Goal: Navigation & Orientation: Find specific page/section

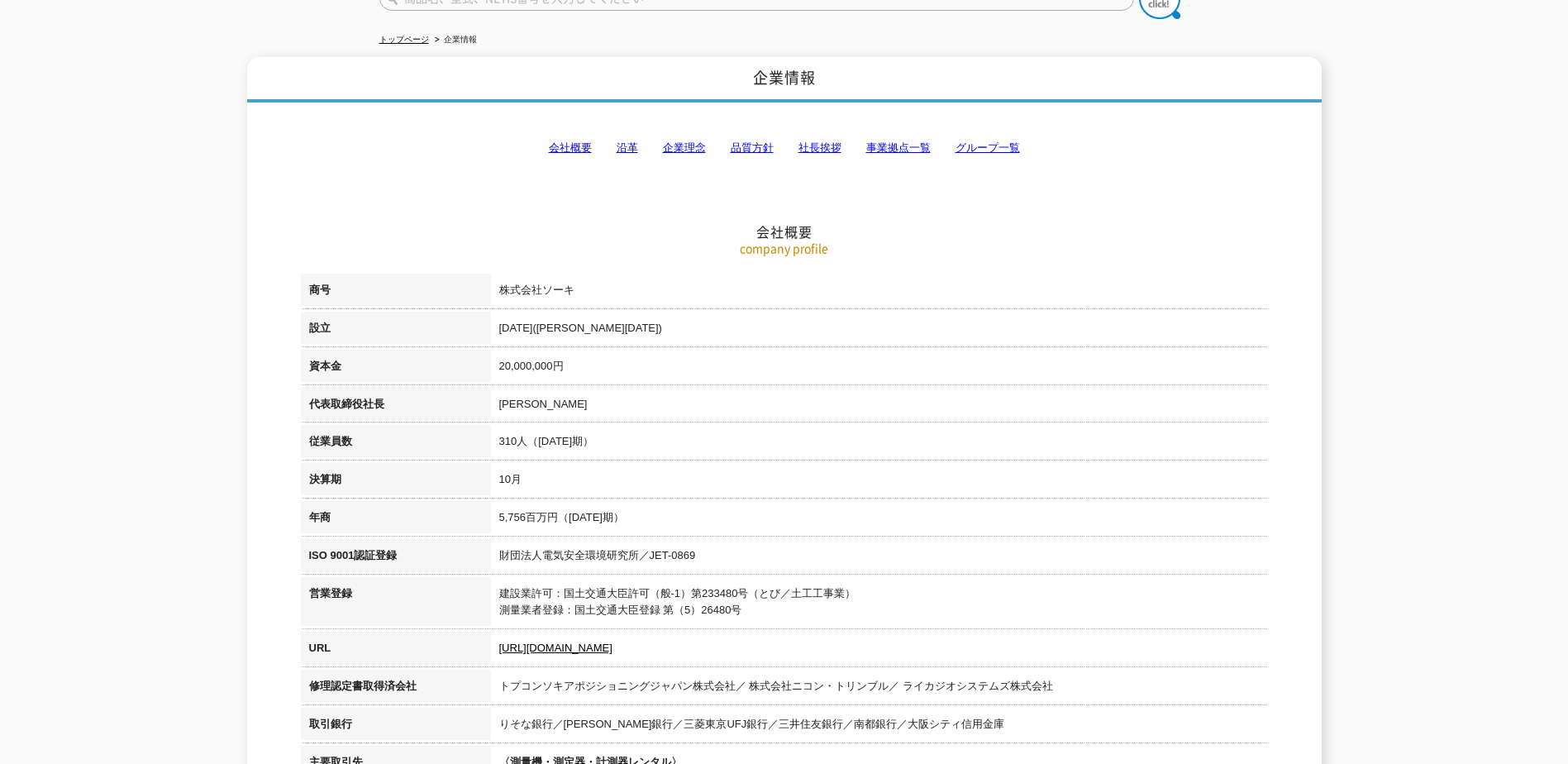
scroll to position [166, 0]
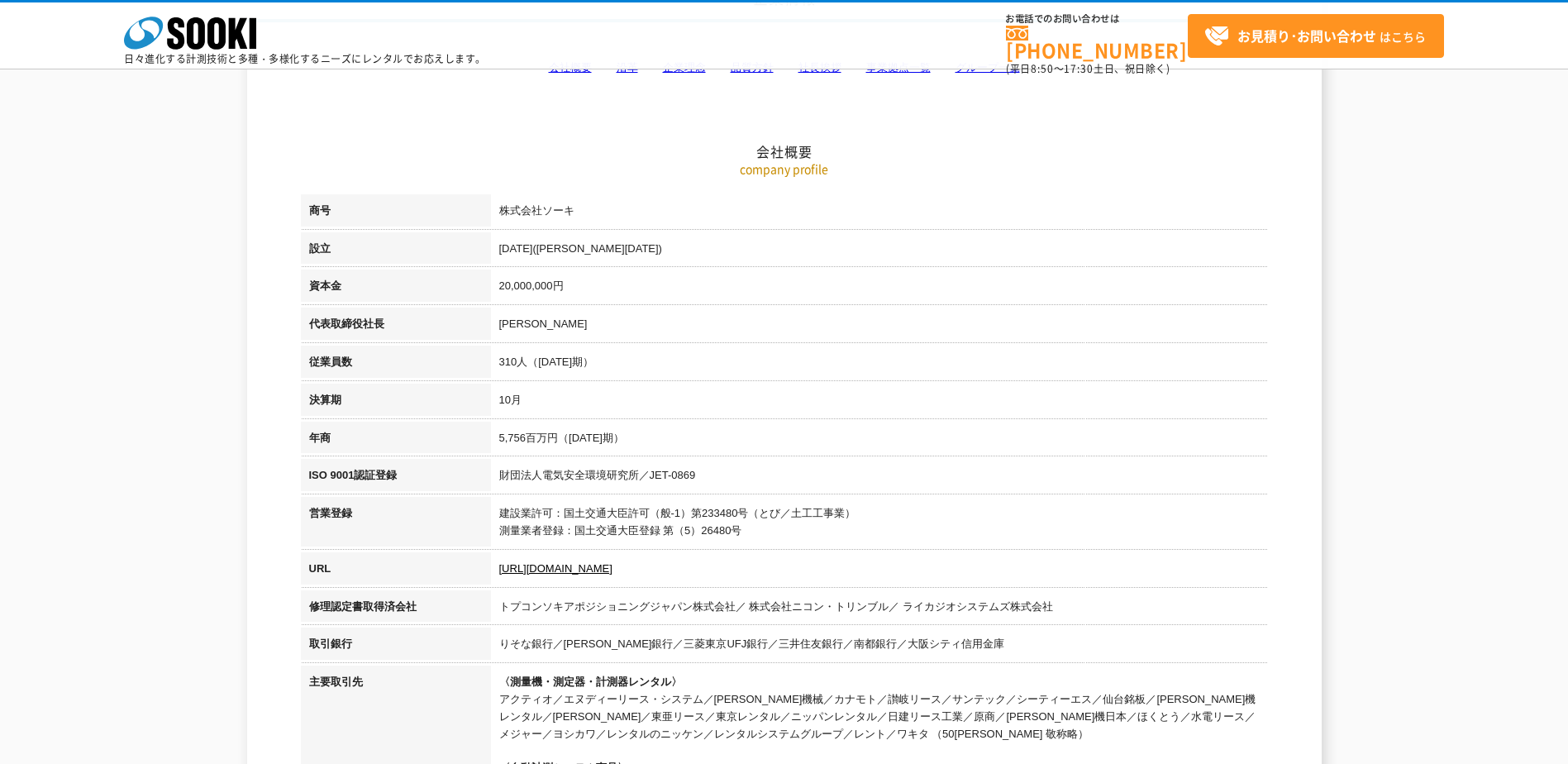
click at [1099, 624] on td "トプコンソキアポジショニングジャパン株式会社／ 株式会社ニコン・トリンブル／ ライカジオシステムズ株式会社" at bounding box center [880, 608] width 777 height 38
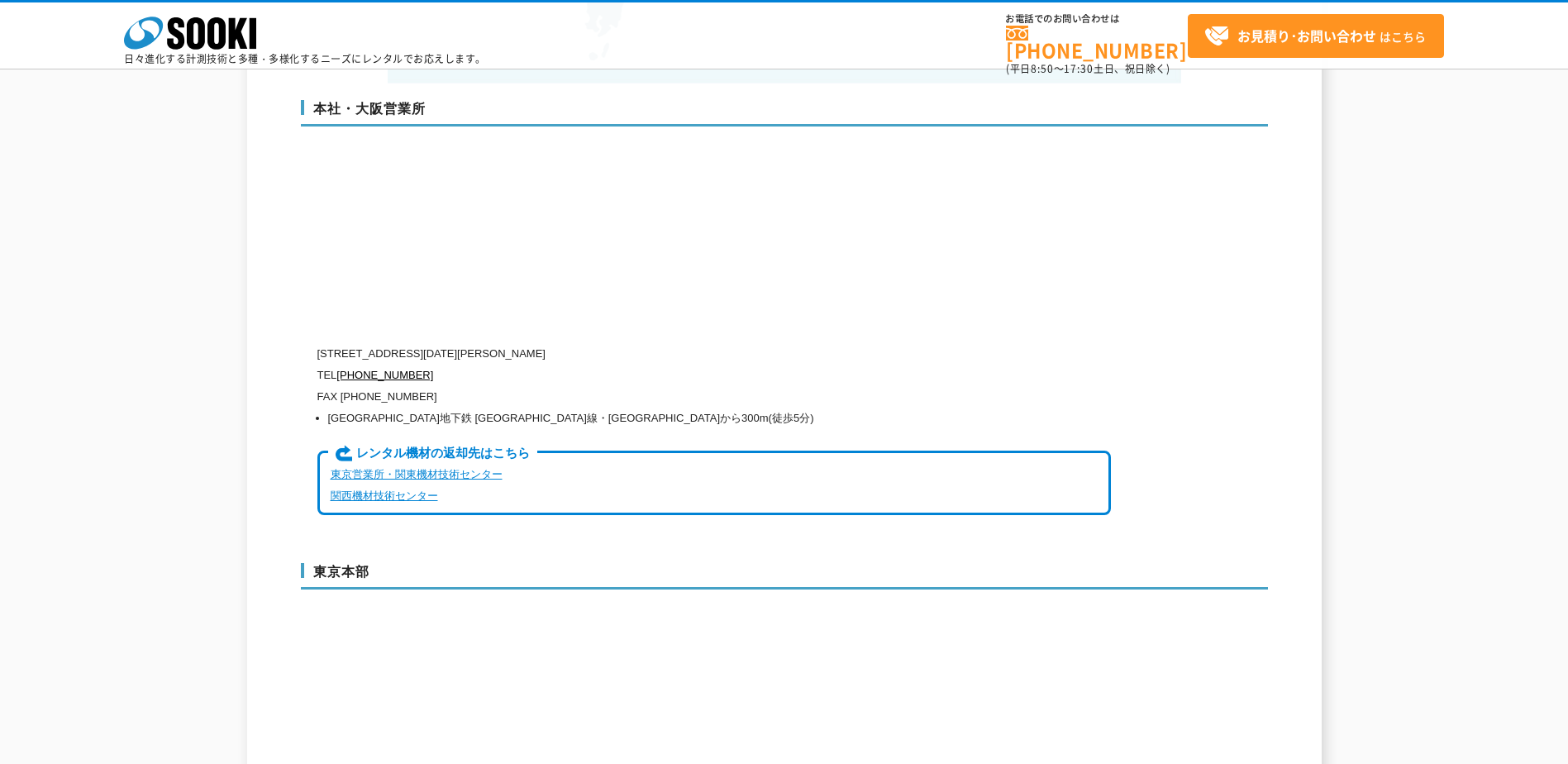
scroll to position [3720, 0]
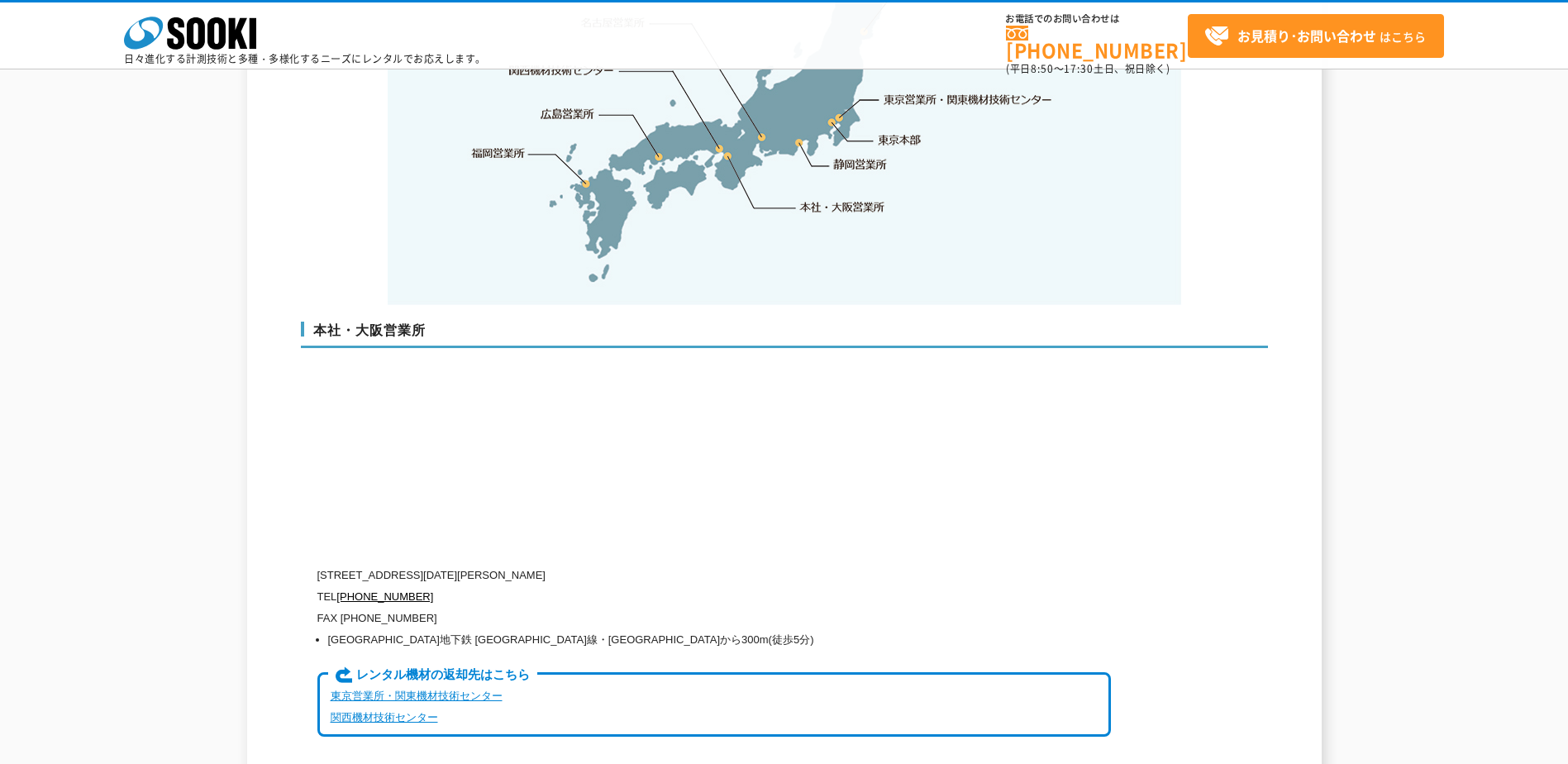
click at [1368, 500] on div "企業情報 会社概要 沿革 企業理念 品質方針 社長挨拶 事業拠点一覧 グループ一覧 会社概要 company profile 商号 株式会社ソーキ 設立 19…" at bounding box center [784, 395] width 1568 height 7943
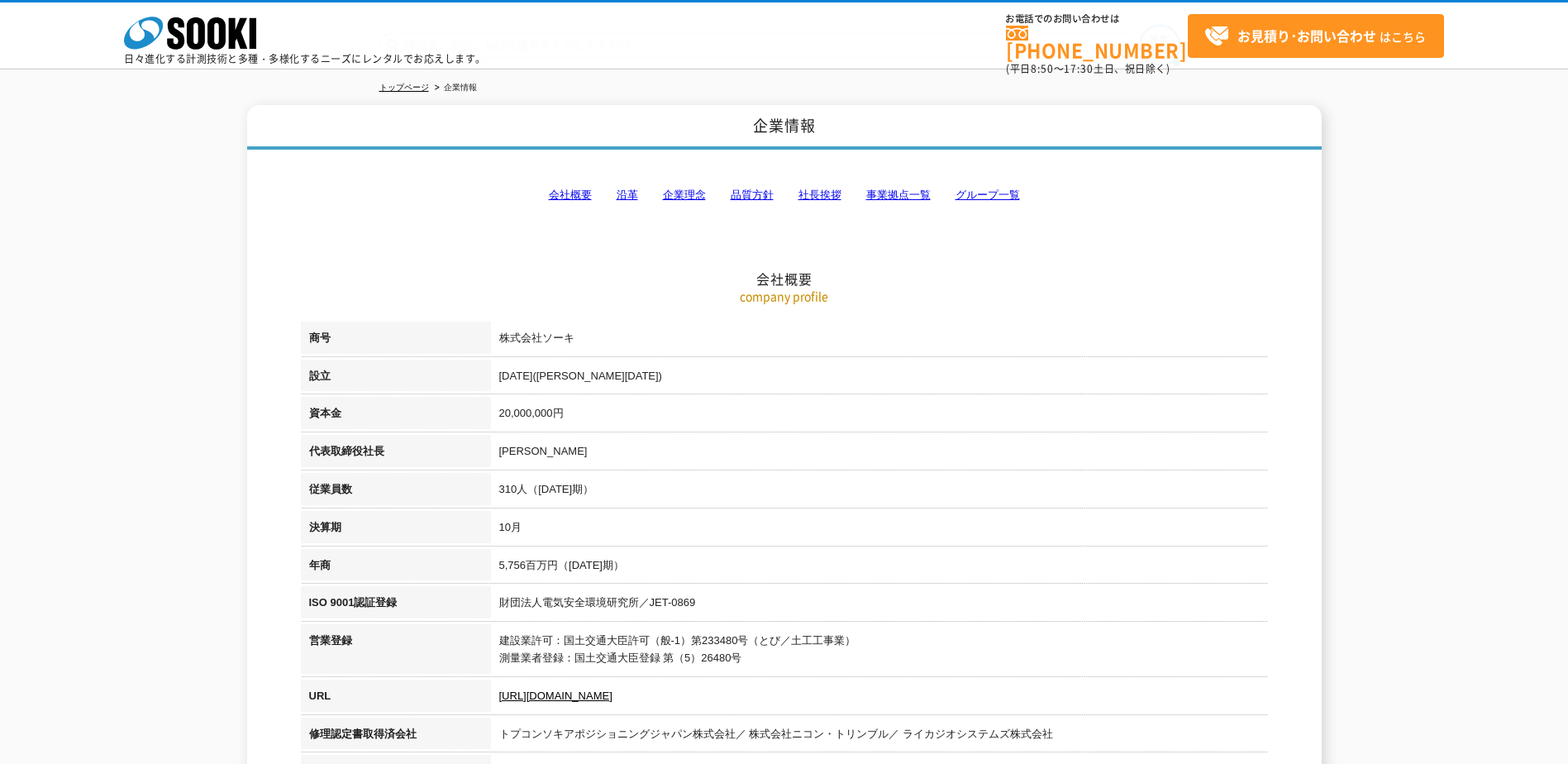
scroll to position [0, 0]
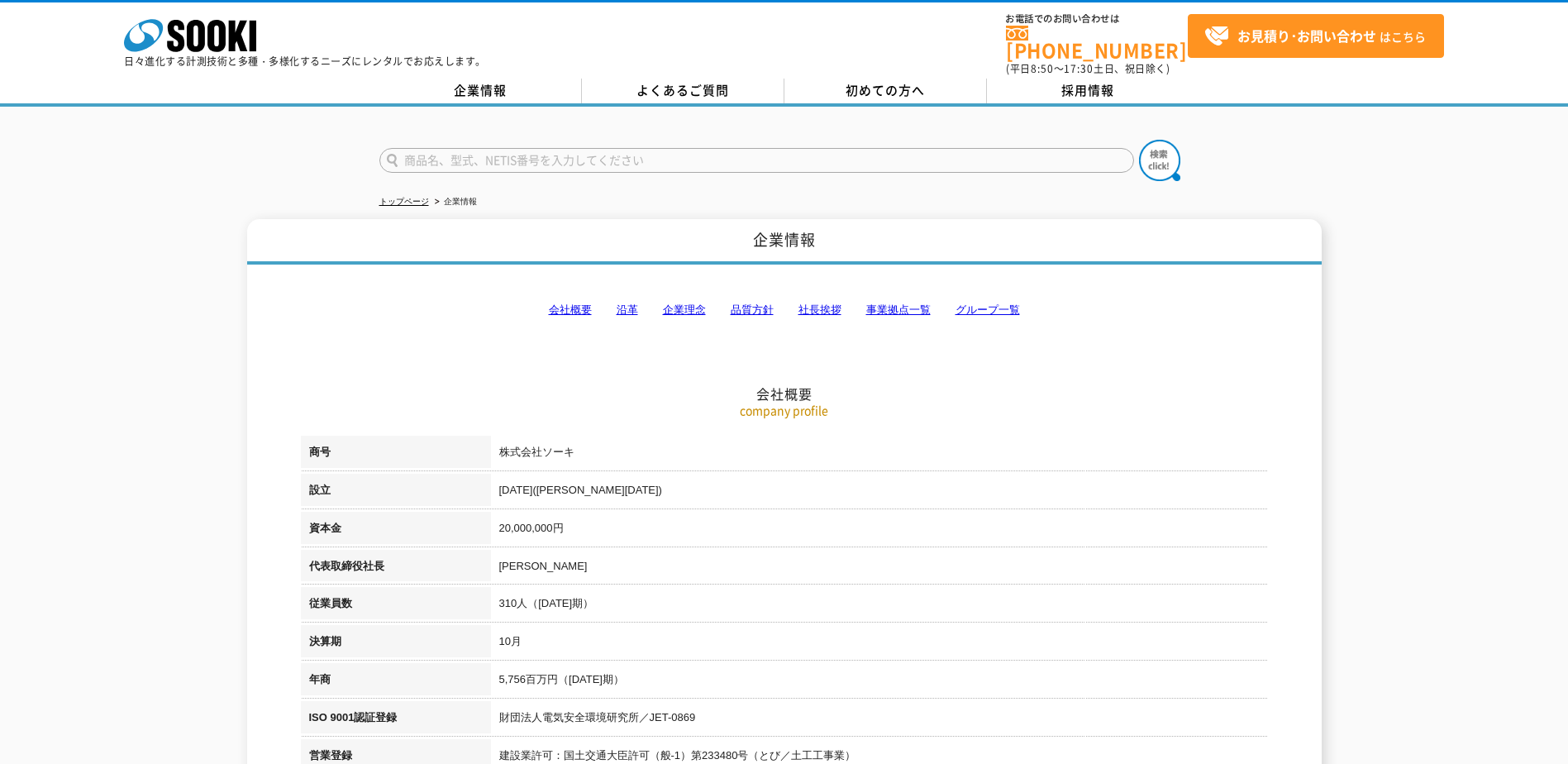
click at [580, 303] on link "会社概要" at bounding box center [570, 309] width 43 height 13
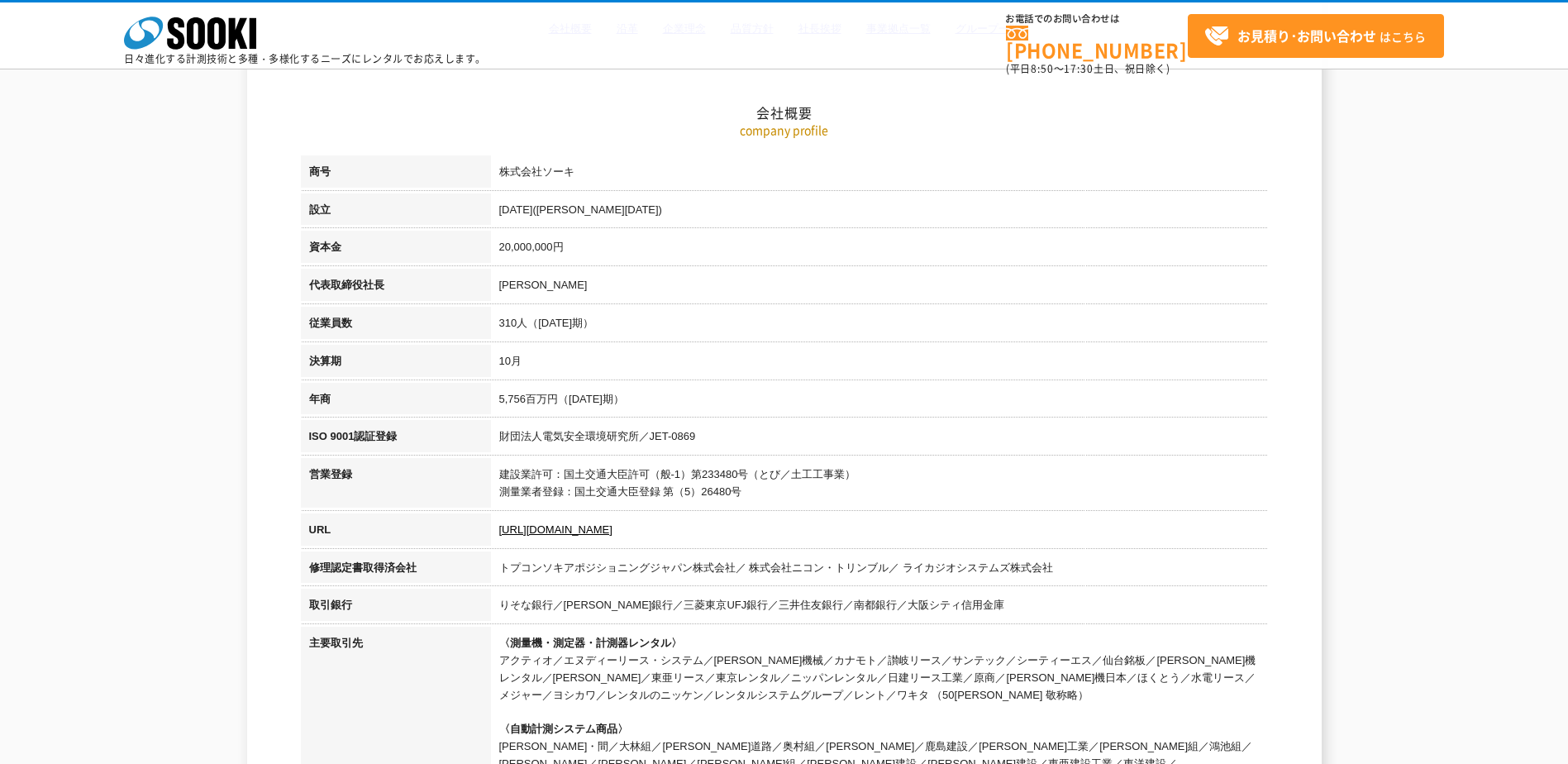
scroll to position [209, 0]
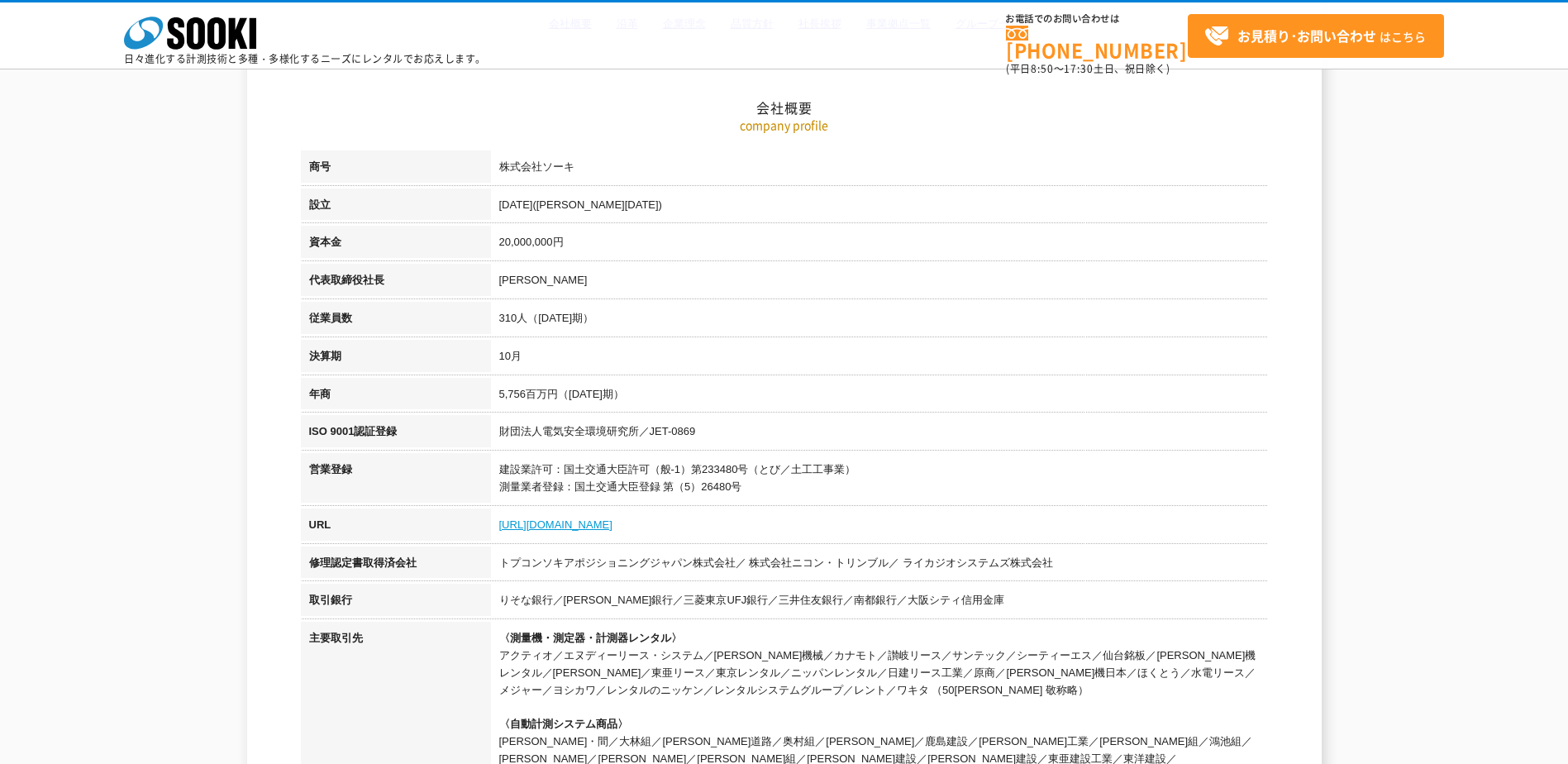
click at [573, 522] on link "https://sooki.co.jp/" at bounding box center [555, 524] width 113 height 13
click at [571, 524] on link "https://sooki.co.jp/" at bounding box center [555, 524] width 113 height 13
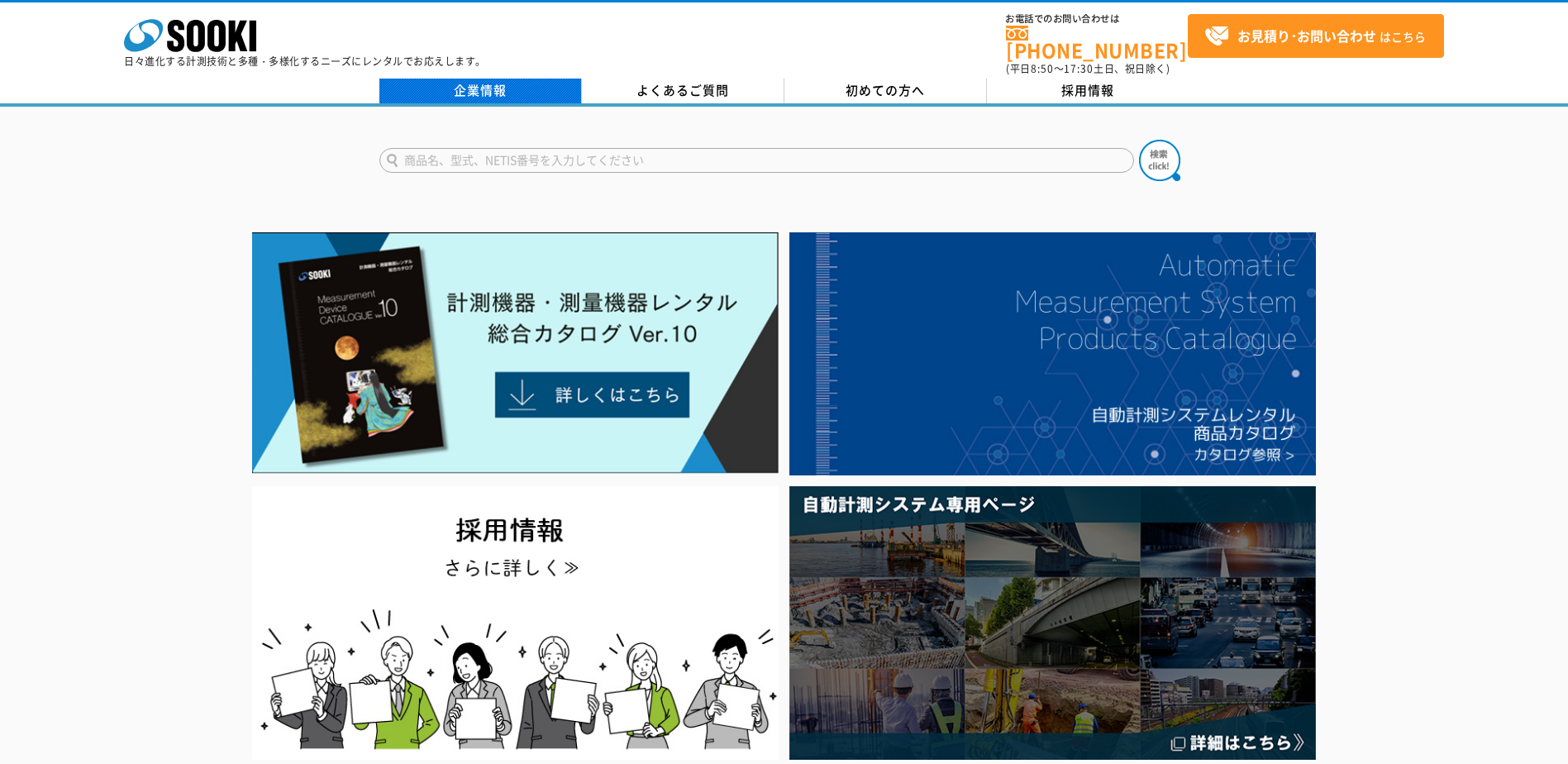
click at [529, 78] on link "企業情報" at bounding box center [480, 90] width 202 height 25
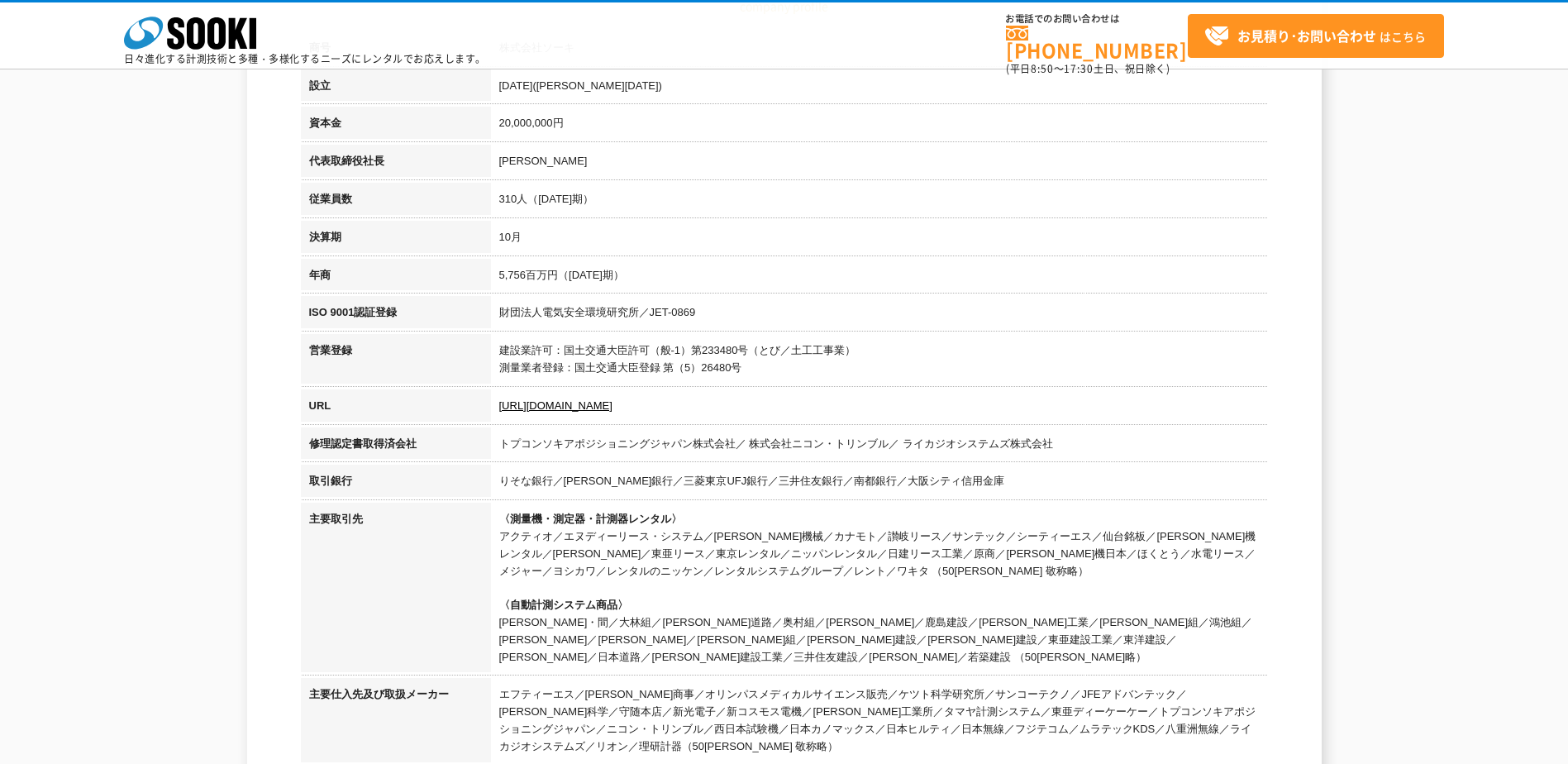
scroll to position [331, 0]
click at [569, 402] on link "[URL][DOMAIN_NAME]" at bounding box center [555, 403] width 113 height 13
